Goal: Learn about a topic

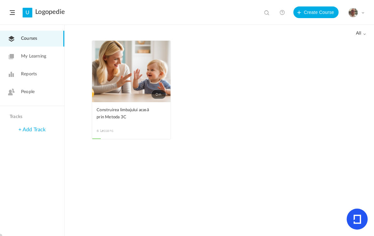
click at [31, 92] on span "People" at bounding box center [28, 91] width 14 height 7
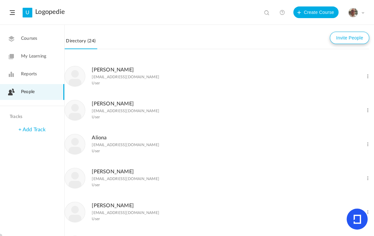
click at [341, 37] on button "Invite People" at bounding box center [348, 38] width 39 height 12
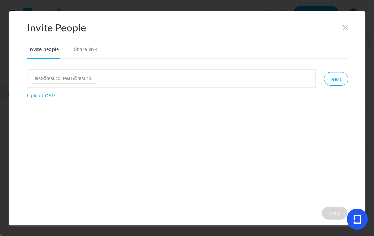
click at [78, 49] on link "Share link" at bounding box center [85, 52] width 26 height 14
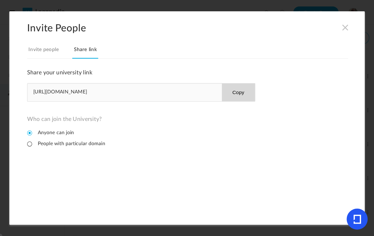
click at [239, 92] on button "Copy" at bounding box center [237, 92] width 33 height 18
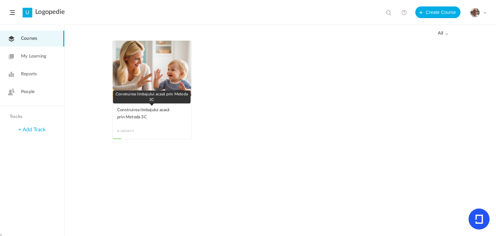
click at [136, 111] on span "Construirea limbajului acasă prin Metoda 3C" at bounding box center [147, 113] width 60 height 14
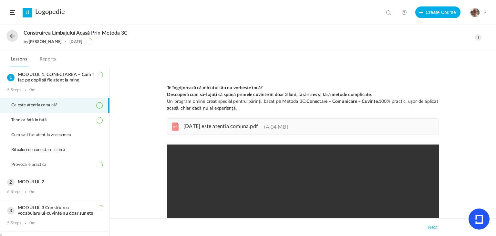
click at [29, 100] on li "Ce este atentia comună?" at bounding box center [54, 105] width 109 height 15
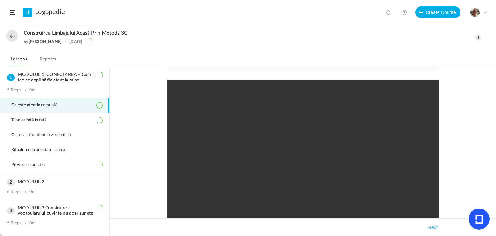
scroll to position [32, 0]
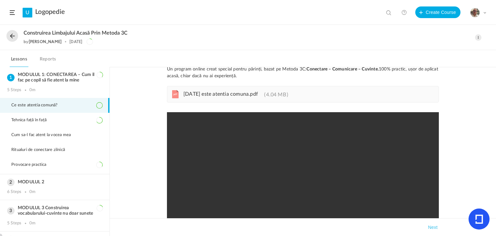
click at [203, 92] on span "[DATE] este atentia comuna.pdf" at bounding box center [220, 93] width 75 height 5
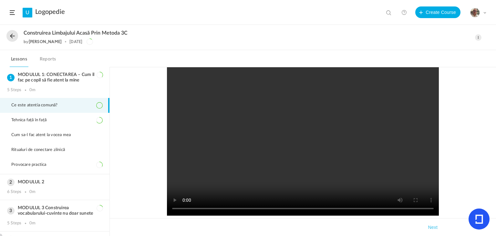
scroll to position [65, 0]
